Goal: Find specific page/section: Find specific page/section

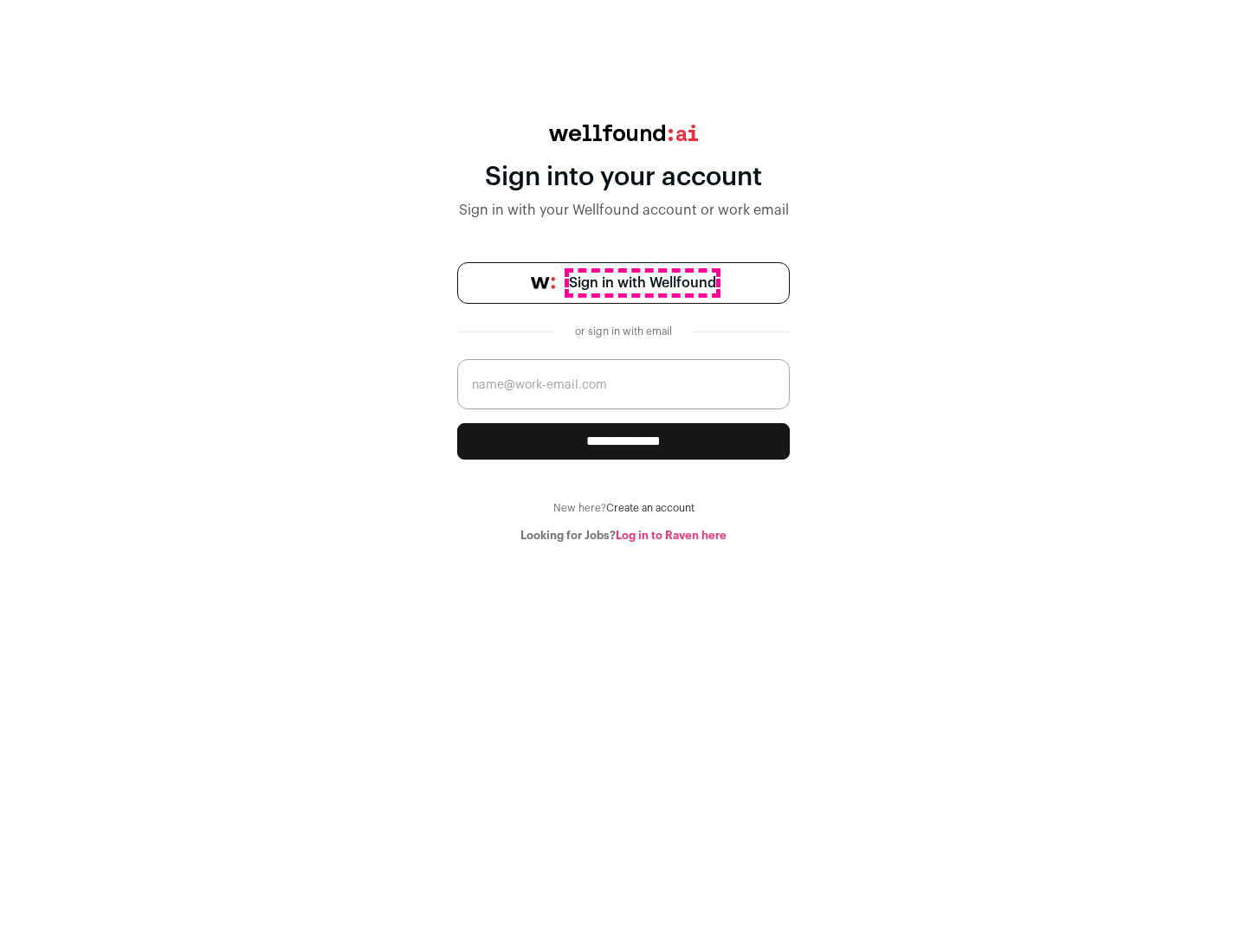
click at [641, 283] on span "Sign in with Wellfound" at bounding box center [642, 283] width 147 height 21
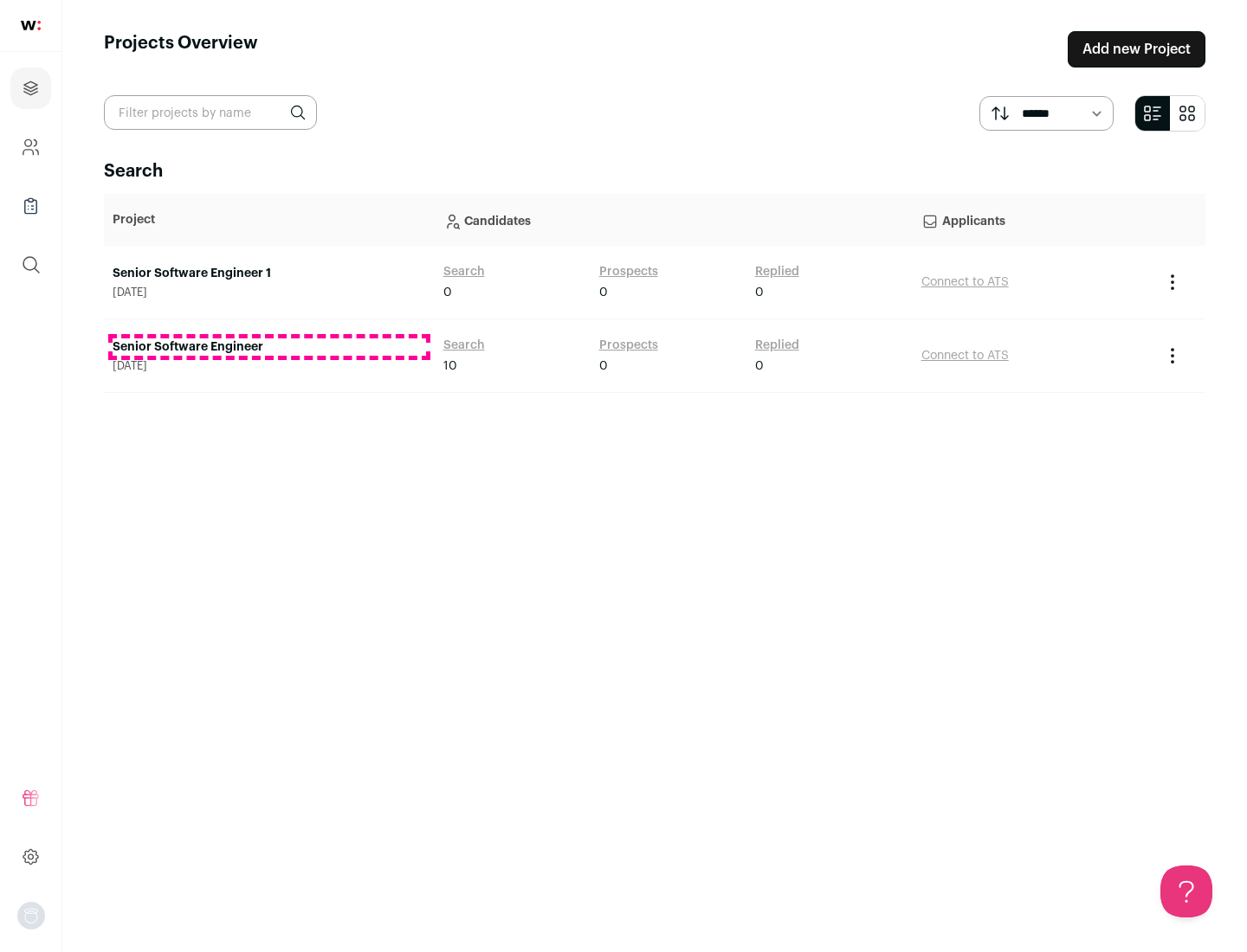
click at [269, 347] on link "Senior Software Engineer" at bounding box center [269, 347] width 314 height 17
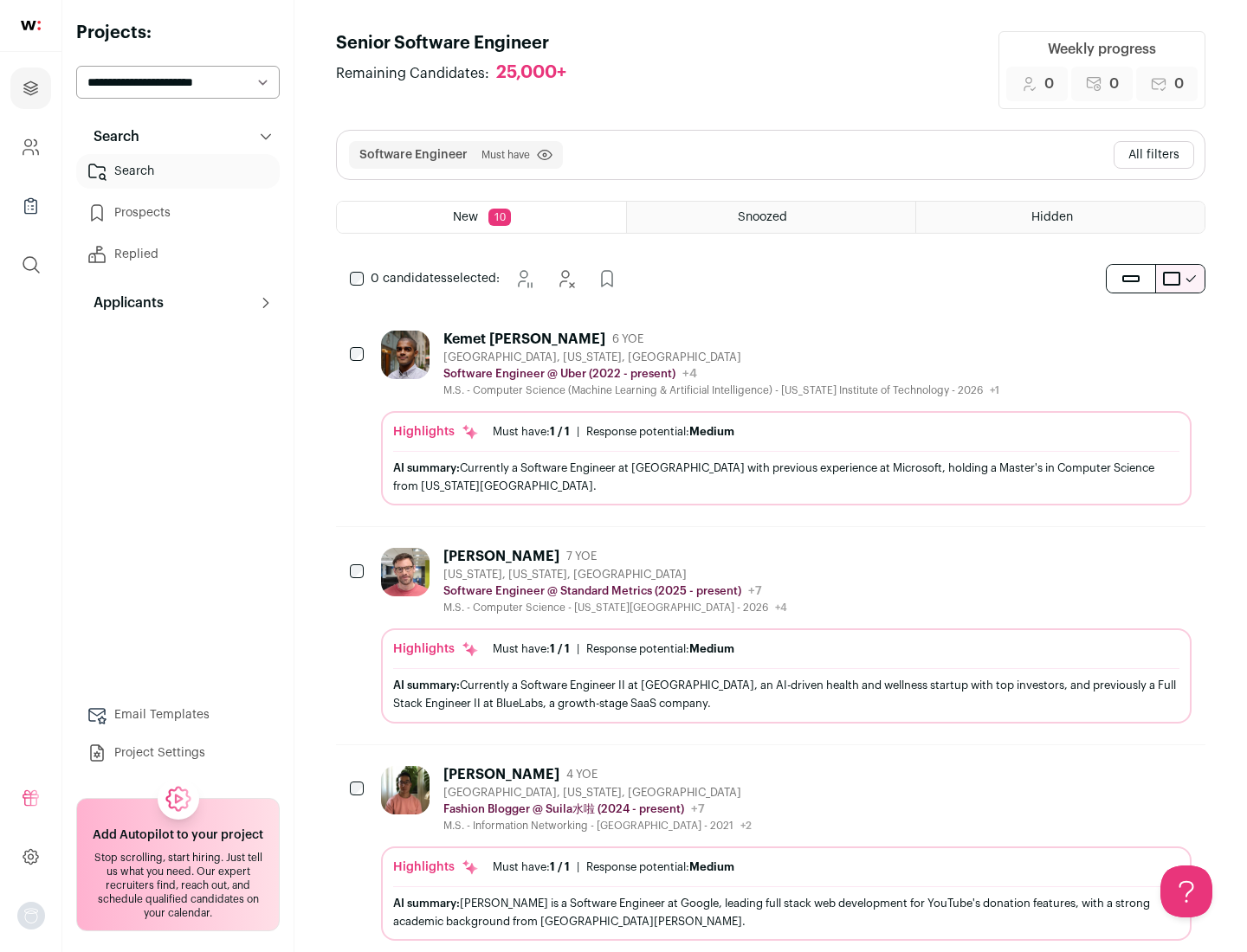
click at [771, 418] on div "Highlights Must have: 1 / 1 How many must haves have been fulfilled? | Response…" at bounding box center [786, 458] width 810 height 94
